Goal: Task Accomplishment & Management: Manage account settings

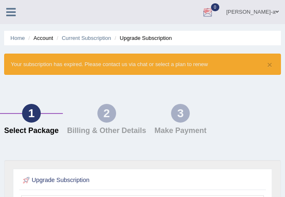
click at [214, 12] on div at bounding box center [207, 12] width 12 height 12
click at [275, 11] on span at bounding box center [276, 11] width 3 height 5
click at [263, 12] on link "[PERSON_NAME]-a" at bounding box center [252, 11] width 65 height 22
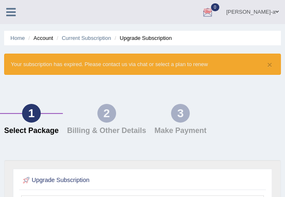
click at [263, 12] on link "[PERSON_NAME]-a" at bounding box center [252, 11] width 65 height 22
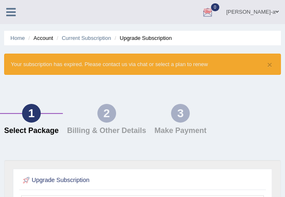
click at [263, 12] on link "[PERSON_NAME]-a" at bounding box center [252, 11] width 65 height 22
click at [268, 65] on button "×" at bounding box center [269, 64] width 5 height 9
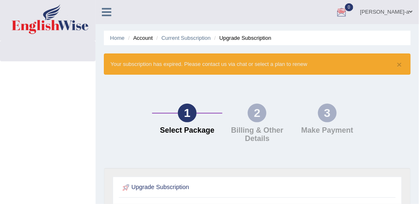
click at [284, 15] on link "[PERSON_NAME]-a" at bounding box center [386, 11] width 65 height 22
drag, startPoint x: 400, startPoint y: 15, endPoint x: 401, endPoint y: 10, distance: 4.6
click at [284, 10] on link "[PERSON_NAME]-a" at bounding box center [386, 11] width 65 height 22
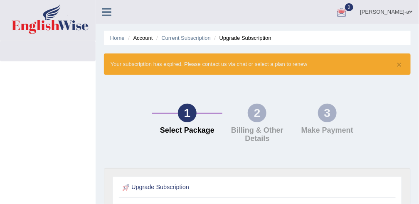
click at [284, 10] on link "[PERSON_NAME]-a" at bounding box center [386, 11] width 65 height 22
drag, startPoint x: 401, startPoint y: 10, endPoint x: 397, endPoint y: -5, distance: 16.2
click at [284, 0] on html "Toggle navigation [PERSON_NAME]-a Toggle navigation Username: sayaronel6 Access…" at bounding box center [209, 102] width 419 height 204
click at [284, 18] on link "[PERSON_NAME]-a" at bounding box center [386, 11] width 65 height 22
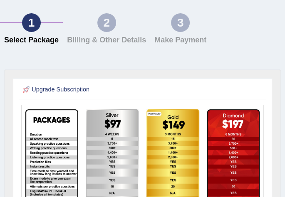
scroll to position [120, 0]
